Goal: Use online tool/utility

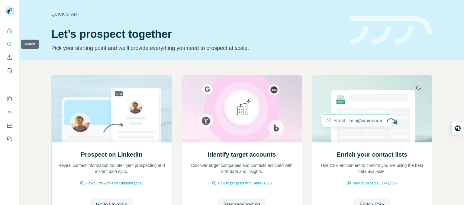
click at [6, 40] on button "Search" at bounding box center [10, 44] width 10 height 11
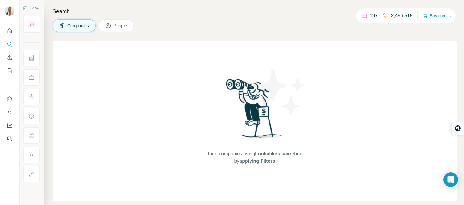
click at [31, 56] on icon at bounding box center [31, 58] width 6 height 6
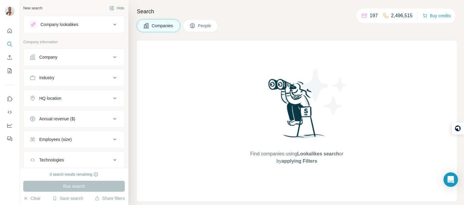
click at [39, 59] on div "Company" at bounding box center [71, 57] width 82 height 6
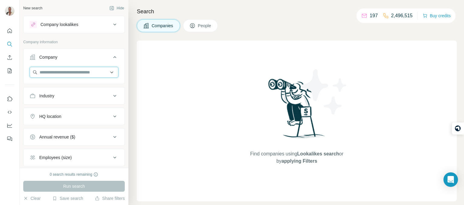
click at [45, 73] on input "text" at bounding box center [74, 72] width 89 height 11
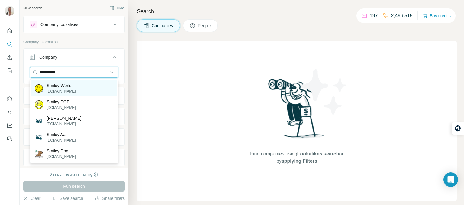
type input "**********"
click at [60, 88] on p "Smiley World" at bounding box center [61, 86] width 29 height 6
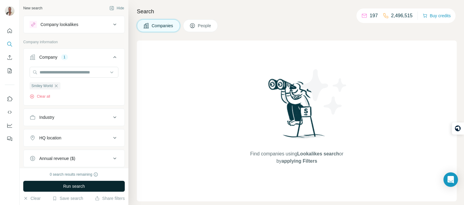
click at [70, 184] on span "Run search" at bounding box center [74, 186] width 22 height 6
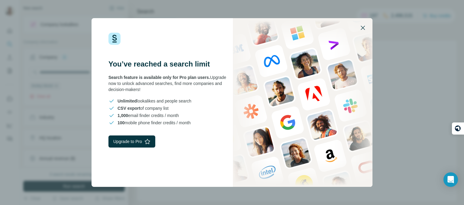
click at [362, 31] on button "button" at bounding box center [363, 28] width 15 height 15
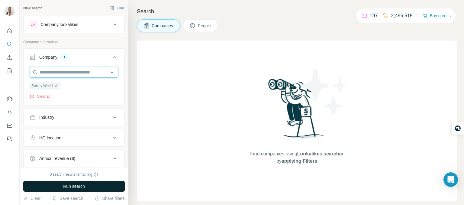
click at [57, 75] on input "text" at bounding box center [74, 72] width 89 height 11
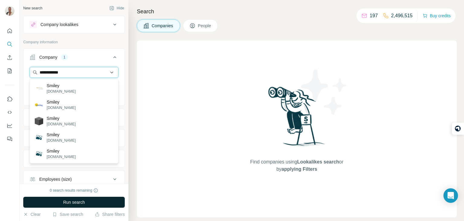
type input "**********"
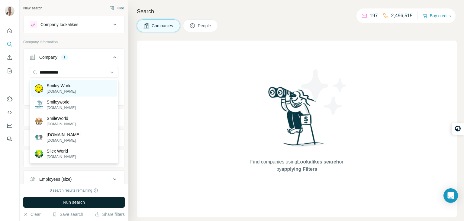
click at [75, 86] on p "Smiley World" at bounding box center [61, 86] width 29 height 6
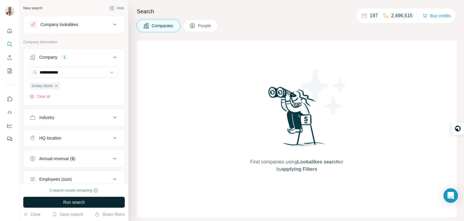
click at [92, 202] on button "Run search" at bounding box center [74, 201] width 102 height 11
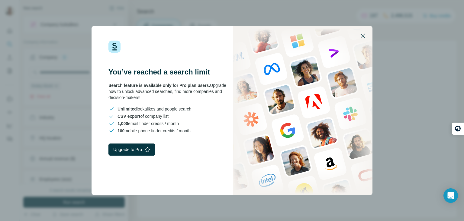
click at [362, 38] on icon "button" at bounding box center [362, 35] width 7 height 7
